Goal: Communication & Community: Answer question/provide support

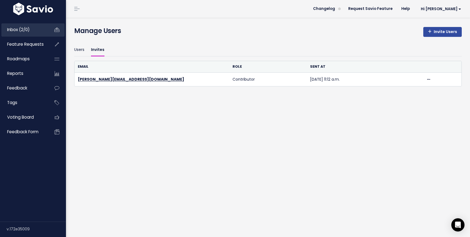
click at [22, 29] on span "Inbox (2/0)" at bounding box center [18, 30] width 23 height 6
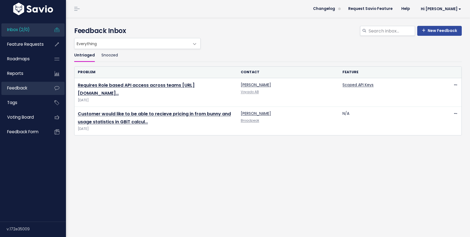
click at [18, 88] on span "Feedback" at bounding box center [17, 88] width 20 height 6
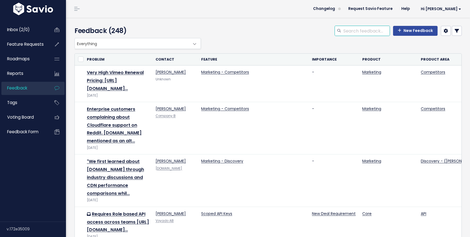
click at [351, 30] on input "search" at bounding box center [366, 31] width 47 height 10
type input "younity"
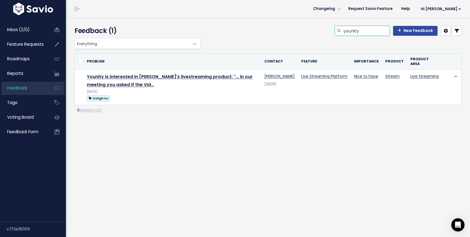
drag, startPoint x: 371, startPoint y: 34, endPoint x: 303, endPoint y: 32, distance: 67.4
click at [303, 33] on div "younity New Feedback" at bounding box center [334, 32] width 264 height 12
type input "audit"
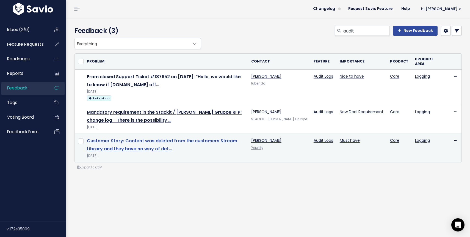
click at [183, 142] on link "Customer Story: Content was deleted from the customers Stream Library and they …" at bounding box center [162, 145] width 150 height 14
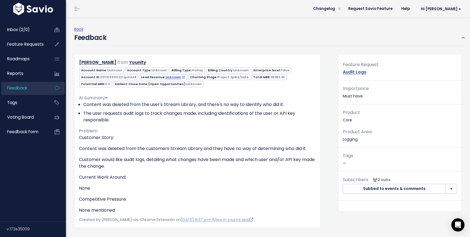
scroll to position [90, 0]
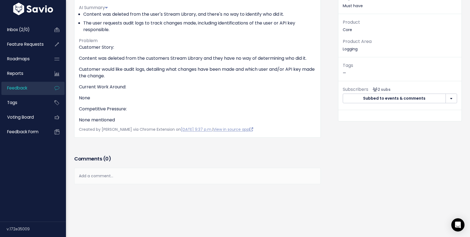
click at [108, 176] on div "Add a comment..." at bounding box center [197, 176] width 247 height 16
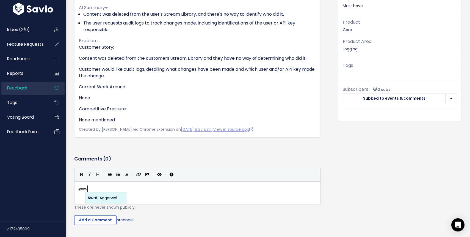
scroll to position [2, 11]
click at [109, 197] on body "Inbox (2/0) Feature Requests Roadmaps" at bounding box center [235, 94] width 470 height 368
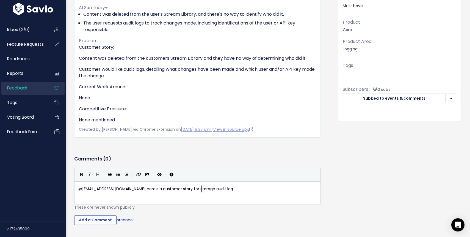
scroll to position [2, 125]
type textarea "@swati@bunny.net here's a customer story for storage audit logs"
click at [82, 219] on input "Add a Comment" at bounding box center [95, 220] width 42 height 10
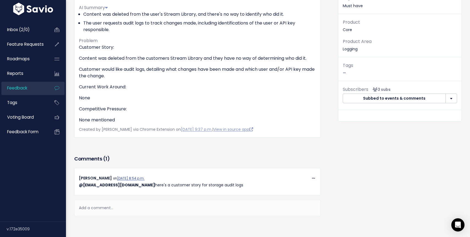
scroll to position [0, 0]
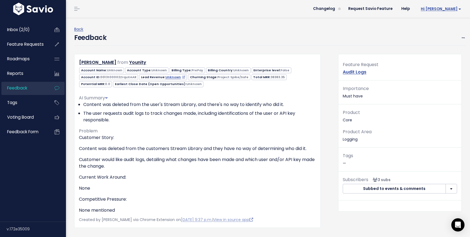
click at [452, 10] on span "Hi [PERSON_NAME]" at bounding box center [441, 9] width 40 height 4
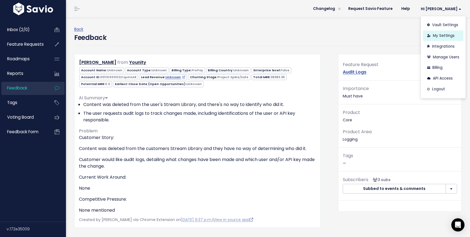
click at [437, 37] on link "My Settings" at bounding box center [443, 36] width 40 height 11
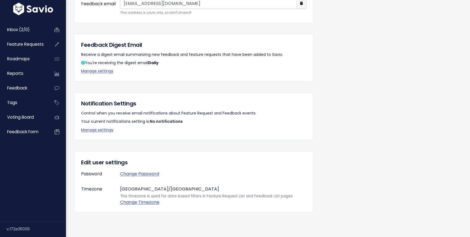
scroll to position [81, 0]
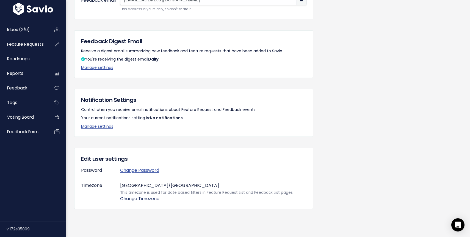
click at [142, 199] on link "Change Timezone" at bounding box center [139, 198] width 39 height 6
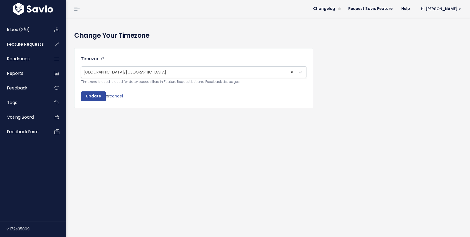
click at [301, 73] on span at bounding box center [300, 72] width 11 height 11
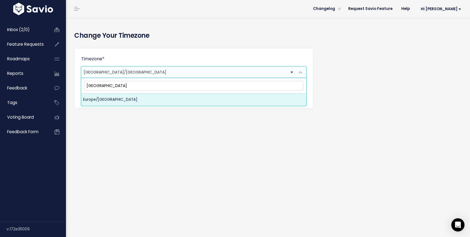
type input "london"
select select "Europe/[GEOGRAPHIC_DATA]"
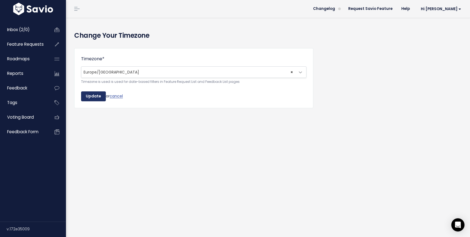
click at [97, 98] on input "Update" at bounding box center [93, 96] width 25 height 10
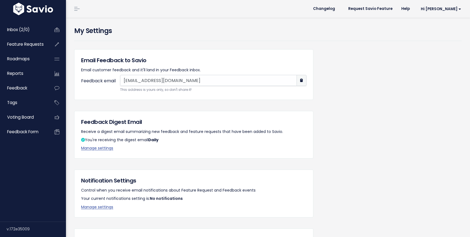
scroll to position [78, 0]
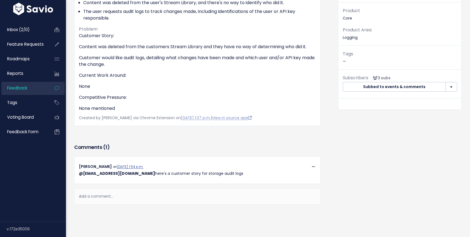
scroll to position [122, 0]
